Goal: Communication & Community: Answer question/provide support

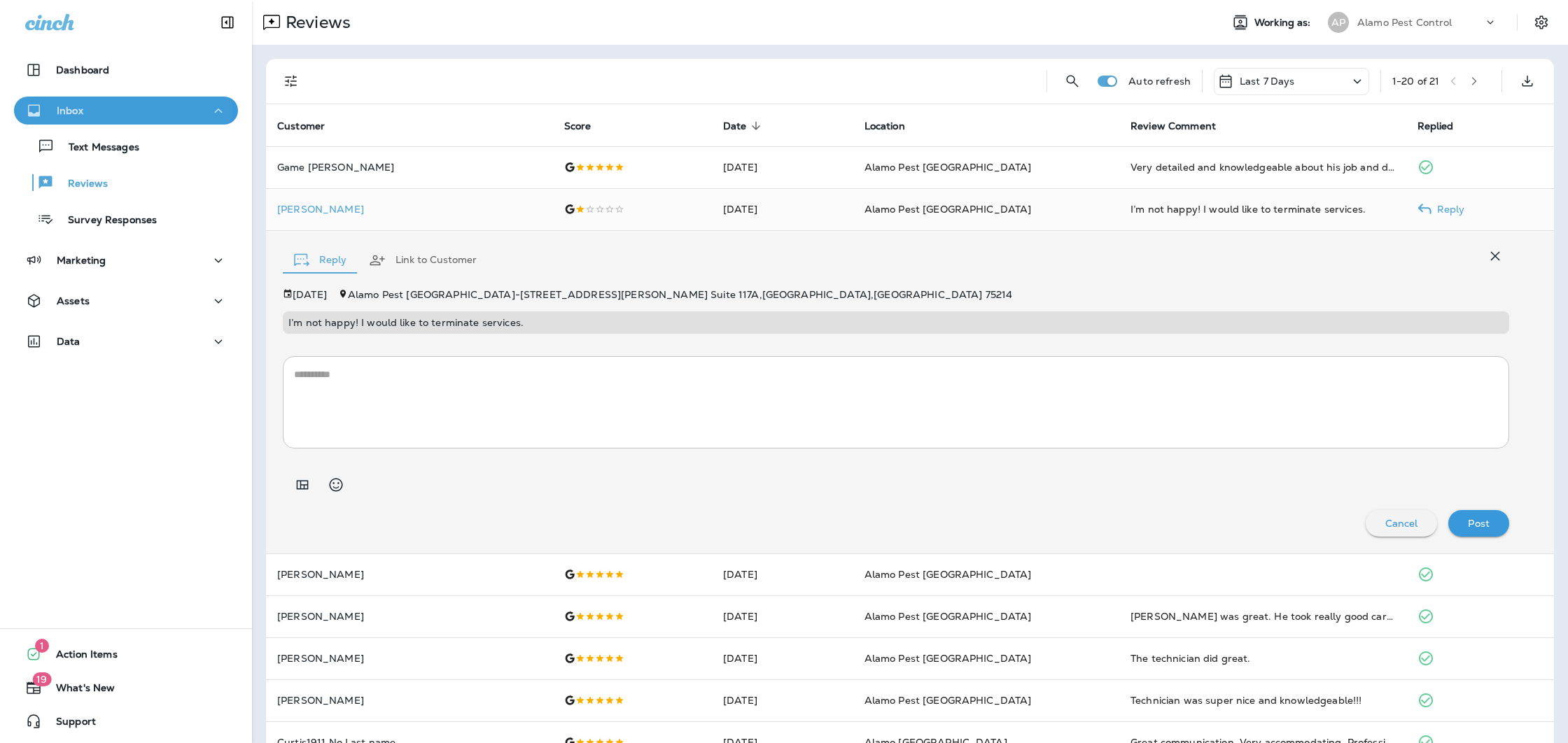
click at [113, 113] on div "Inbox" at bounding box center [126, 110] width 202 height 18
click at [99, 112] on div "Inbox" at bounding box center [126, 110] width 202 height 18
click at [80, 141] on p "Text Messages" at bounding box center [96, 148] width 85 height 13
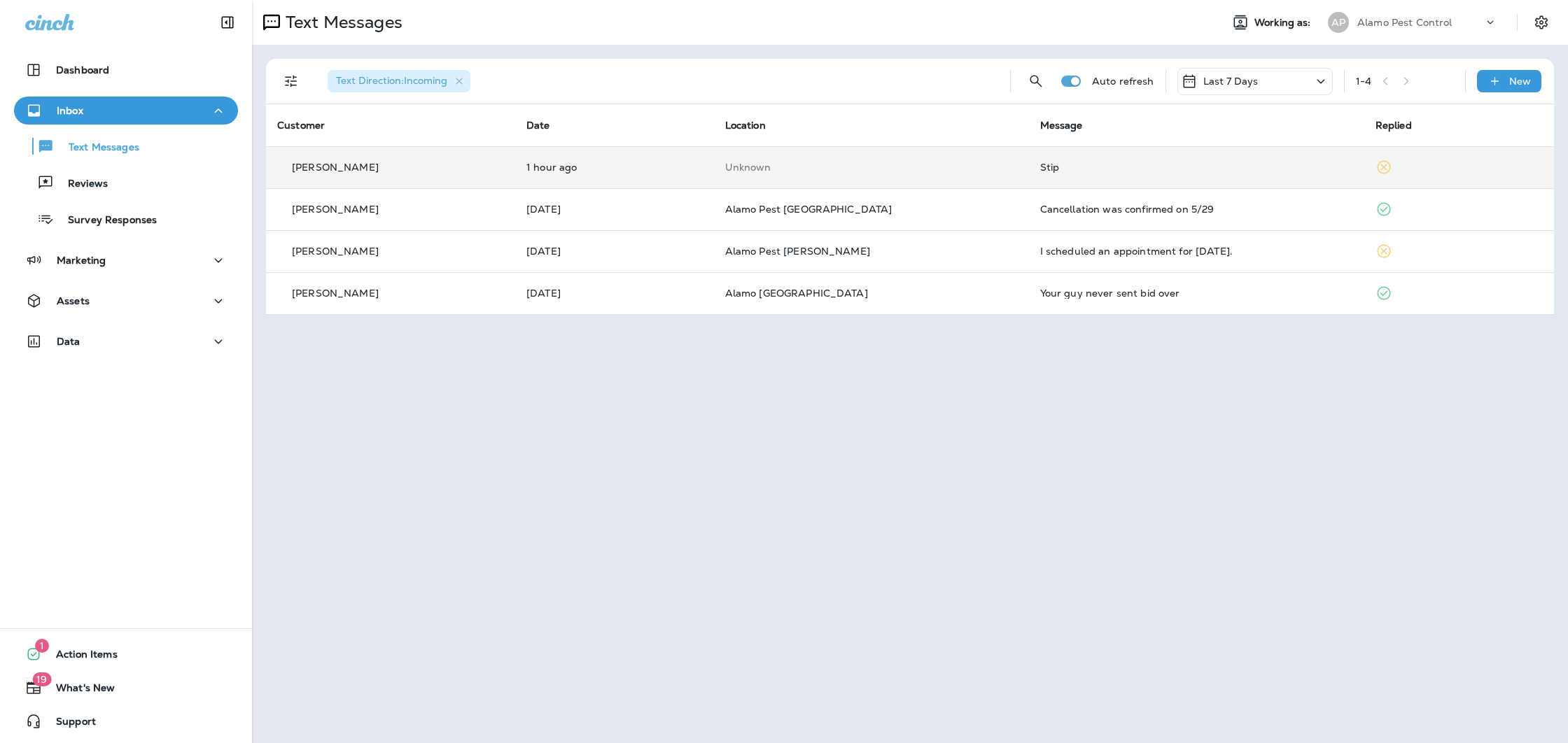
click at [1062, 174] on td "Stip" at bounding box center [1197, 167] width 336 height 42
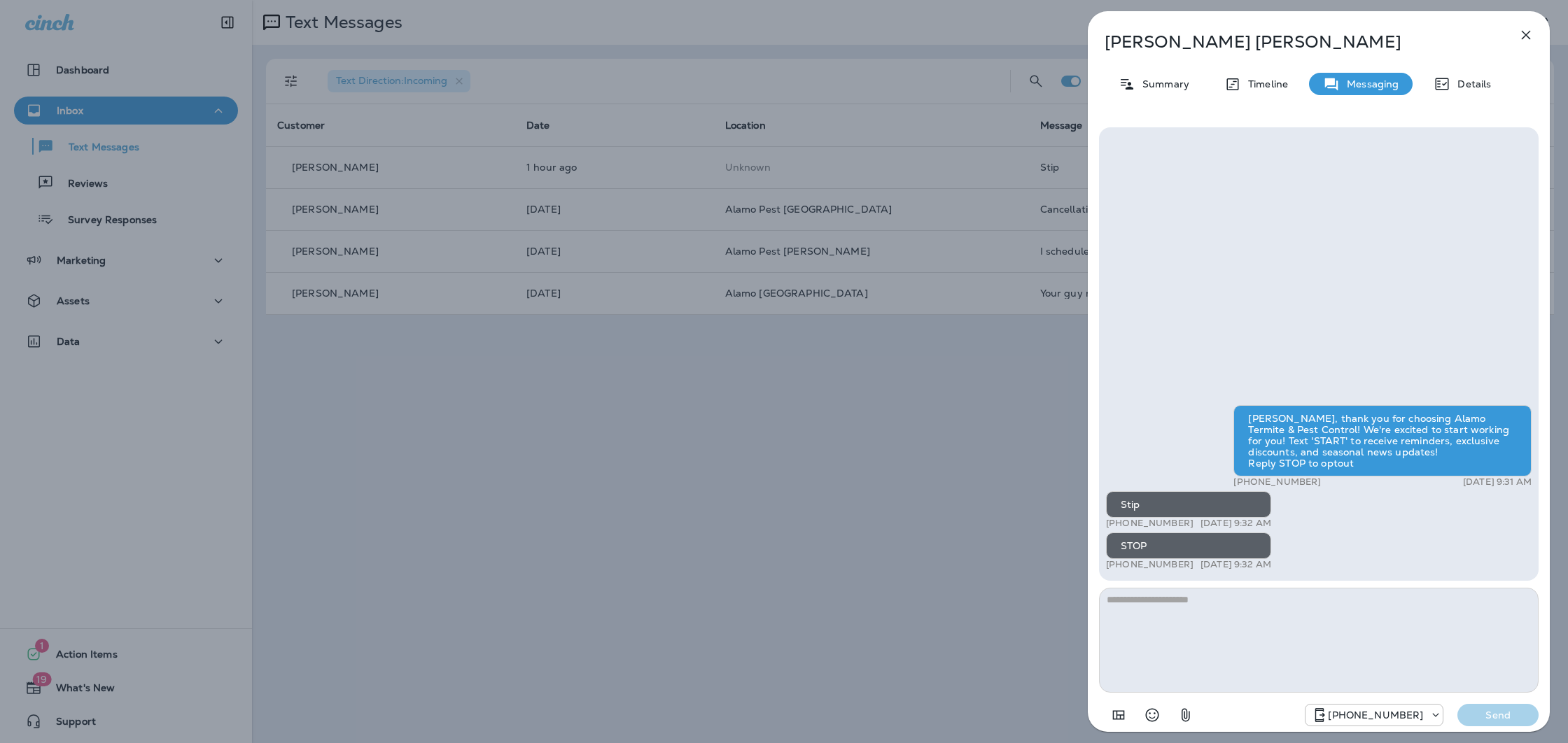
click at [1534, 29] on button "button" at bounding box center [1526, 35] width 28 height 28
